Goal: Task Accomplishment & Management: Use online tool/utility

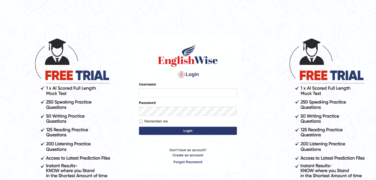
type input "alexa_"
click at [161, 130] on button "Login" at bounding box center [188, 131] width 98 height 8
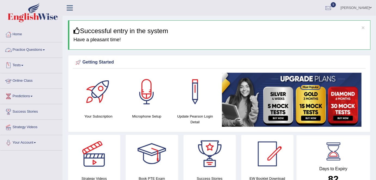
click at [41, 52] on link "Practice Questions" at bounding box center [31, 49] width 62 height 14
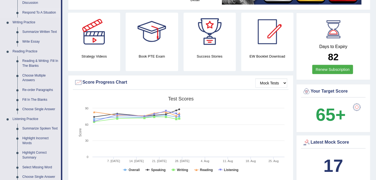
scroll to position [123, 0]
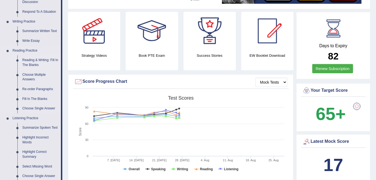
click at [34, 61] on link "Reading & Writing: Fill In The Blanks" at bounding box center [40, 62] width 41 height 14
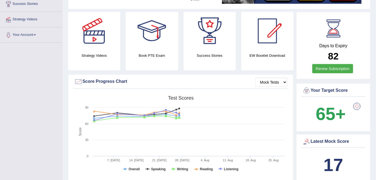
scroll to position [142, 0]
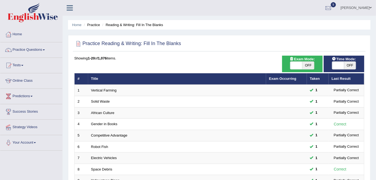
click at [347, 65] on span "OFF" at bounding box center [350, 66] width 12 height 8
checkbox input "true"
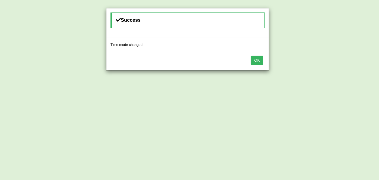
click at [261, 63] on button "OK" at bounding box center [257, 60] width 12 height 9
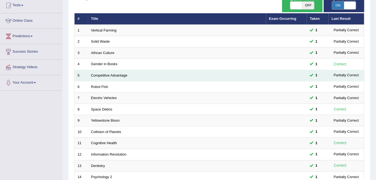
scroll to position [177, 0]
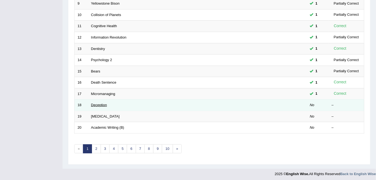
click at [98, 104] on link "Deception" at bounding box center [99, 105] width 16 height 4
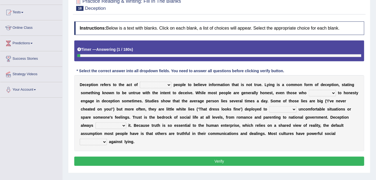
scroll to position [53, 0]
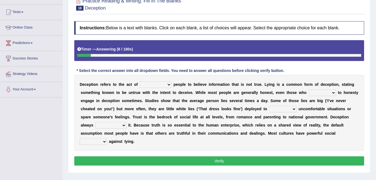
click at [167, 83] on select "discouraging forbidding detecting encouraging" at bounding box center [156, 85] width 32 height 7
select select "encouraging"
click at [140, 82] on select "discouraging forbidding detecting encouraging" at bounding box center [156, 85] width 32 height 7
click at [331, 92] on select "describe prescribe inscribe subscribe" at bounding box center [321, 93] width 27 height 7
click at [348, 104] on div "D e c e p t i o n r e f e r s t o t h e a c t o f discouraging forbidding detec…" at bounding box center [219, 113] width 290 height 76
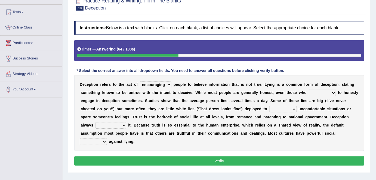
click at [293, 109] on select "contest illuminate disguise avoid" at bounding box center [282, 109] width 27 height 7
click at [247, 129] on div "D e c e p t i o n r e f e r s t o t h e a c t o f discouraging forbidding detec…" at bounding box center [219, 113] width 290 height 76
click at [290, 107] on select "contest illuminate disguise avoid" at bounding box center [282, 109] width 27 height 7
select select "disguise"
click at [269, 106] on select "contest illuminate disguise avoid" at bounding box center [282, 109] width 27 height 7
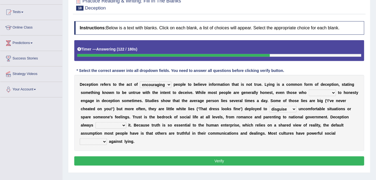
click at [121, 125] on select "undermines underscores undertakes underwrites" at bounding box center [110, 125] width 31 height 7
select select "underscores"
click at [95, 122] on select "undermines underscores undertakes underwrites" at bounding box center [110, 125] width 31 height 7
click at [104, 140] on select "ejections sanctions fractions inductions" at bounding box center [93, 142] width 27 height 7
select select "sanctions"
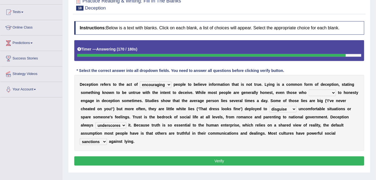
click at [80, 139] on select "ejections sanctions fractions inductions" at bounding box center [93, 142] width 27 height 7
click at [327, 93] on select "describe prescribe inscribe subscribe" at bounding box center [321, 93] width 27 height 7
select select "prescribe"
click at [308, 90] on select "describe prescribe inscribe subscribe" at bounding box center [321, 93] width 27 height 7
click at [292, 161] on button "Verify" at bounding box center [219, 161] width 290 height 9
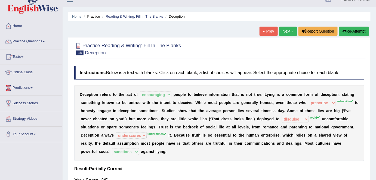
scroll to position [0, 0]
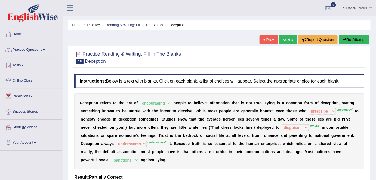
click at [284, 40] on link "Next »" at bounding box center [288, 39] width 18 height 9
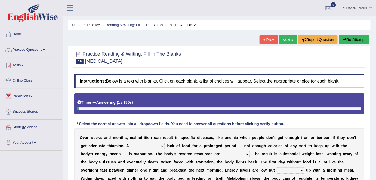
click at [262, 42] on link "« Prev" at bounding box center [268, 39] width 18 height 9
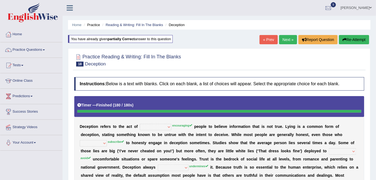
click at [286, 42] on link "Next »" at bounding box center [288, 39] width 18 height 9
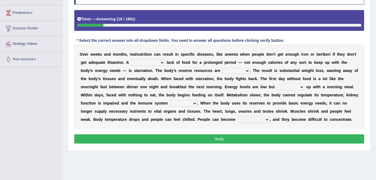
click at [158, 63] on select "severe distinguishing proper distinctive" at bounding box center [148, 63] width 34 height 7
select select "severe"
click at [131, 60] on select "severe distinguishing proper distinctive" at bounding box center [148, 63] width 34 height 7
click at [246, 72] on select "obsoleted depleted pelleted deleted" at bounding box center [235, 71] width 27 height 7
select select "depleted"
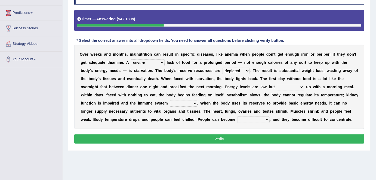
click at [222, 68] on select "obsoleted depleted pelleted deleted" at bounding box center [235, 71] width 27 height 7
click at [294, 87] on select "feed come chill pick" at bounding box center [290, 87] width 27 height 7
select select "pick"
click at [277, 84] on select "feed come chill pick" at bounding box center [290, 87] width 27 height 7
click at [189, 102] on select "deepens deafens weakens surpasses" at bounding box center [183, 103] width 27 height 7
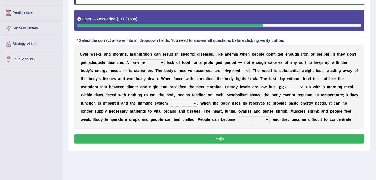
select select "weakens"
click at [170, 100] on select "deepens deafens weakens surpasses" at bounding box center [183, 103] width 27 height 7
click at [192, 102] on select "deepens deafens weakens surpasses" at bounding box center [183, 103] width 27 height 7
click at [261, 120] on select "irritable commutable indisputable transportable" at bounding box center [253, 120] width 32 height 7
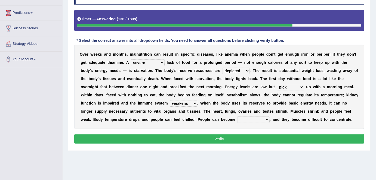
select select "irritable"
click at [237, 117] on select "irritable commutable indisputable transportable" at bounding box center [253, 120] width 32 height 7
click at [260, 117] on select "irritable commutable indisputable transportable" at bounding box center [253, 120] width 32 height 7
click at [225, 150] on div "Practice Reading & Writing: Fill In The Blanks 19 Starvation Instructions: Belo…" at bounding box center [219, 56] width 302 height 189
click at [160, 135] on button "Verify" at bounding box center [219, 138] width 290 height 9
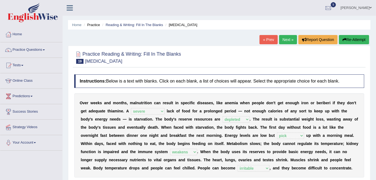
click at [285, 39] on link "Next »" at bounding box center [288, 39] width 18 height 9
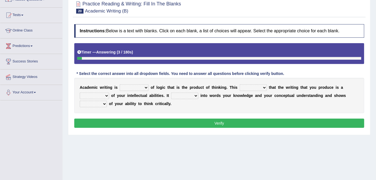
click at [143, 87] on select "expectation entitlement expression exchange" at bounding box center [134, 88] width 29 height 7
select select "expression"
click at [120, 85] on select "expectation entitlement expression exchange" at bounding box center [134, 88] width 29 height 7
click at [262, 87] on select "means questions stipulates answers" at bounding box center [252, 88] width 27 height 7
select select "means"
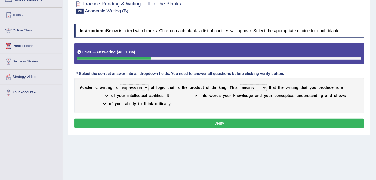
click at [239, 85] on select "means questions stipulates answers" at bounding box center [252, 88] width 27 height 7
click at [107, 95] on select "redundancy mission credit reflection" at bounding box center [94, 96] width 29 height 7
select select "reflection"
click at [80, 93] on select "redundancy mission credit reflection" at bounding box center [94, 96] width 29 height 7
click at [193, 93] on select "enriches shows allows puts" at bounding box center [184, 96] width 27 height 7
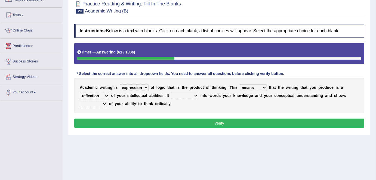
select select "puts"
click at [171, 93] on select "enriches shows allows puts" at bounding box center [184, 96] width 27 height 7
click at [103, 102] on select "hassle excuse capacity evidence" at bounding box center [93, 104] width 27 height 7
select select "capacity"
click at [80, 101] on select "hassle excuse capacity evidence" at bounding box center [93, 104] width 27 height 7
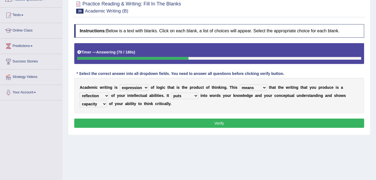
click at [103, 103] on select "hassle excuse capacity evidence" at bounding box center [93, 104] width 27 height 7
click at [137, 123] on button "Verify" at bounding box center [219, 123] width 290 height 9
